Goal: Navigation & Orientation: Find specific page/section

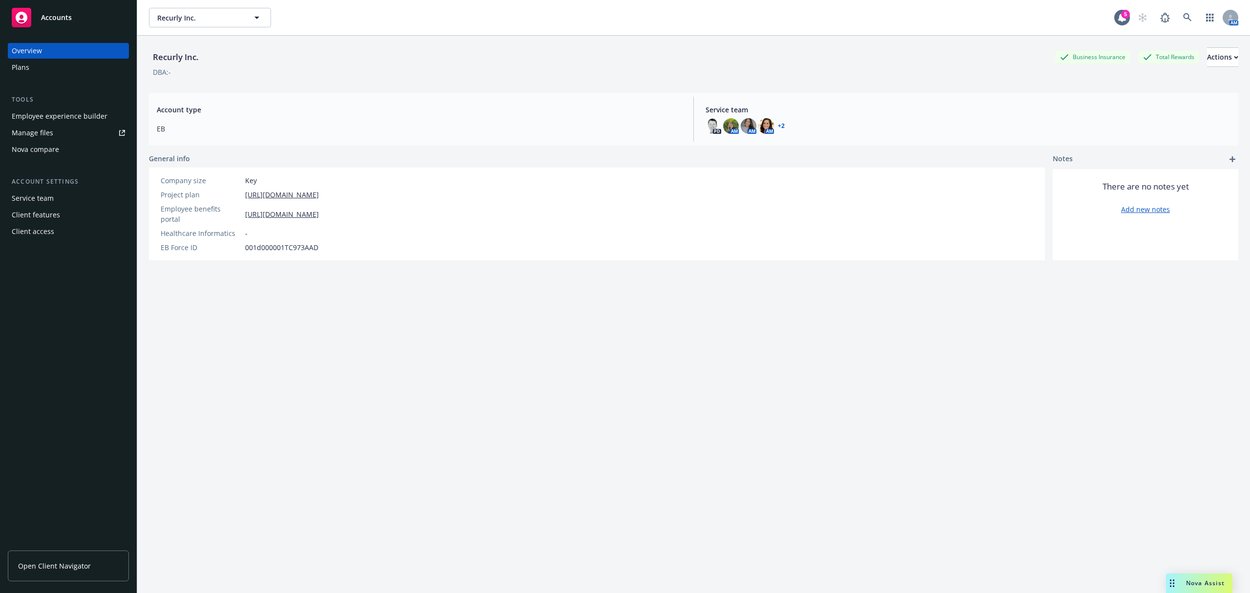
click at [43, 18] on span "Accounts" at bounding box center [56, 18] width 31 height 8
